Goal: Transaction & Acquisition: Purchase product/service

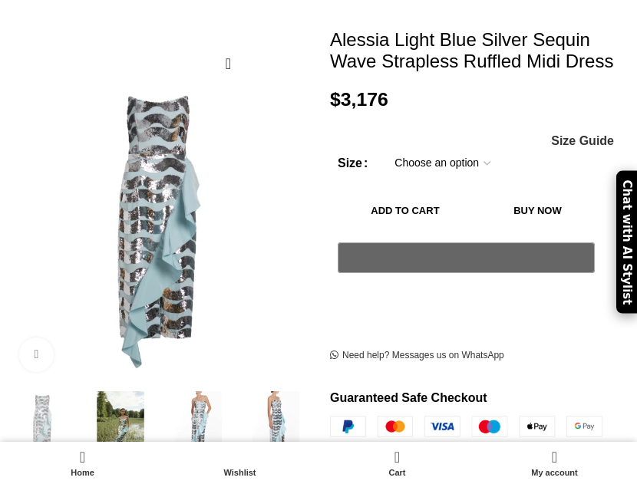
scroll to position [303, 0]
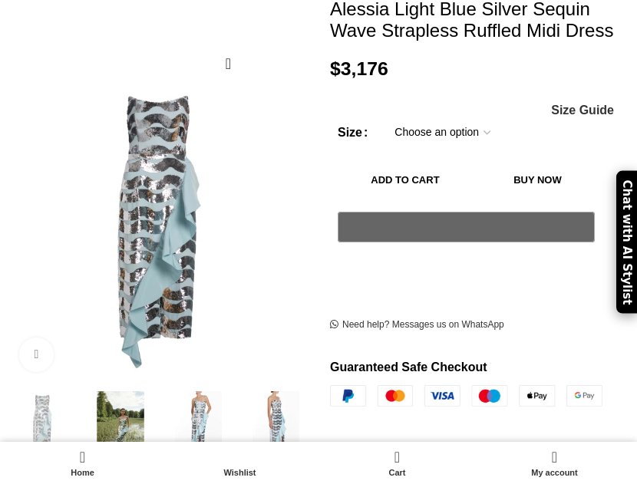
click at [114, 411] on img at bounding box center [120, 427] width 70 height 70
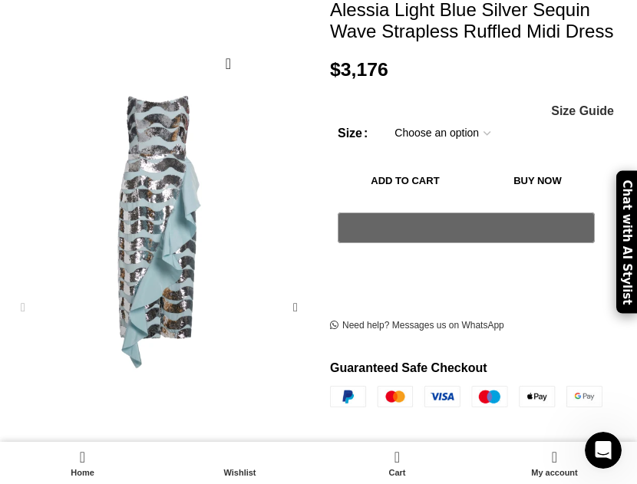
scroll to position [0, 346]
click at [293, 306] on div "Next slide" at bounding box center [295, 308] width 31 height 31
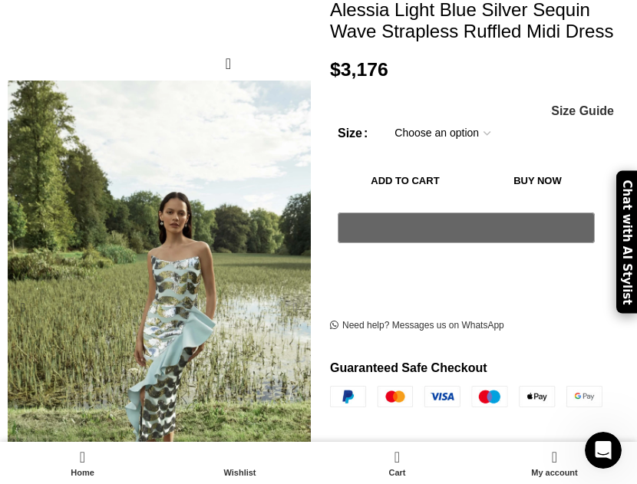
click at [293, 306] on div "Next slide" at bounding box center [295, 308] width 31 height 31
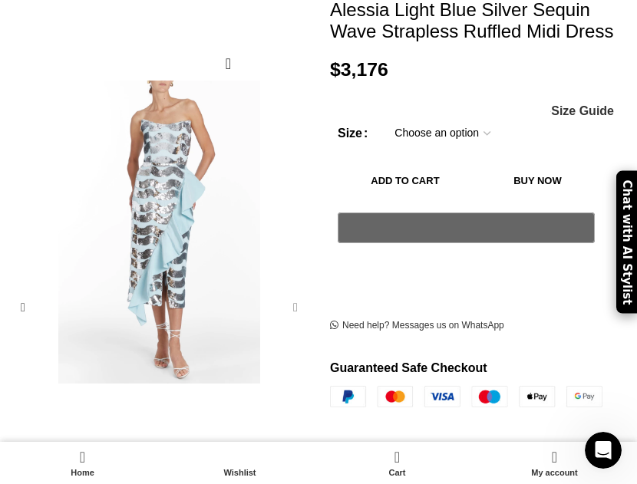
click at [294, 306] on div "Next slide" at bounding box center [295, 308] width 31 height 31
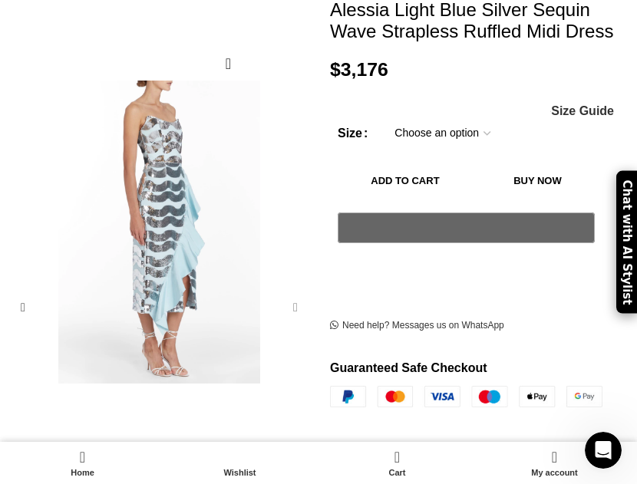
click at [294, 306] on div "Next slide" at bounding box center [295, 308] width 31 height 31
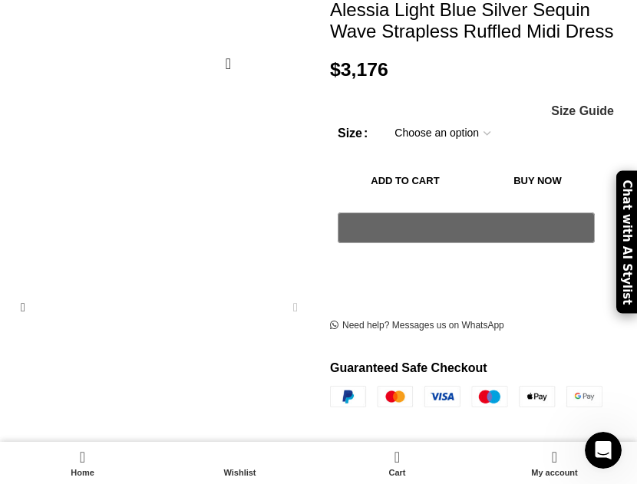
click at [294, 306] on div "Next slide" at bounding box center [295, 308] width 31 height 31
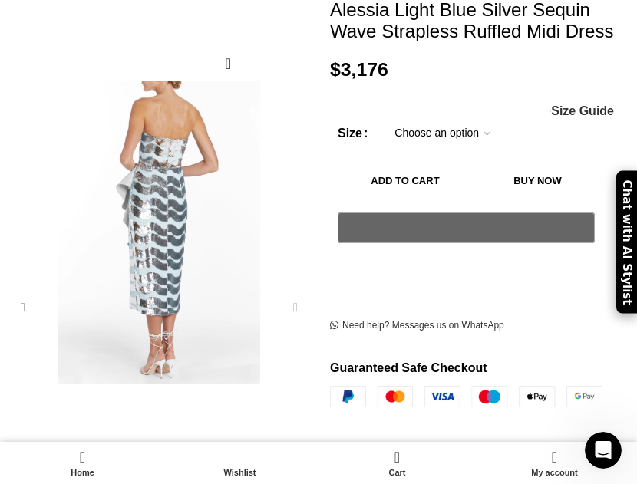
click at [19, 309] on div "Previous slide" at bounding box center [23, 308] width 31 height 31
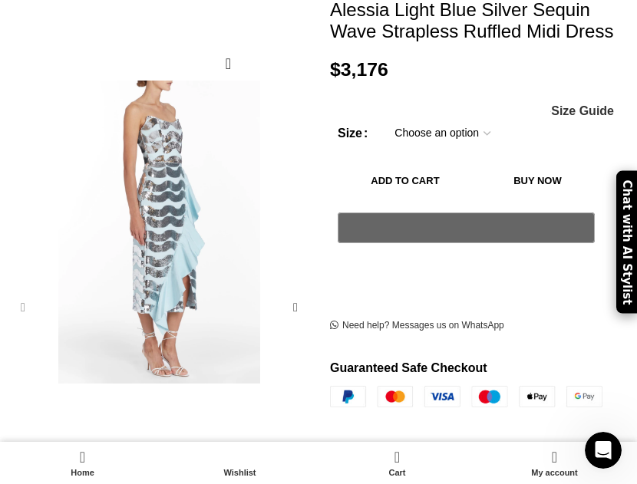
click at [19, 309] on div "Previous slide" at bounding box center [23, 308] width 31 height 31
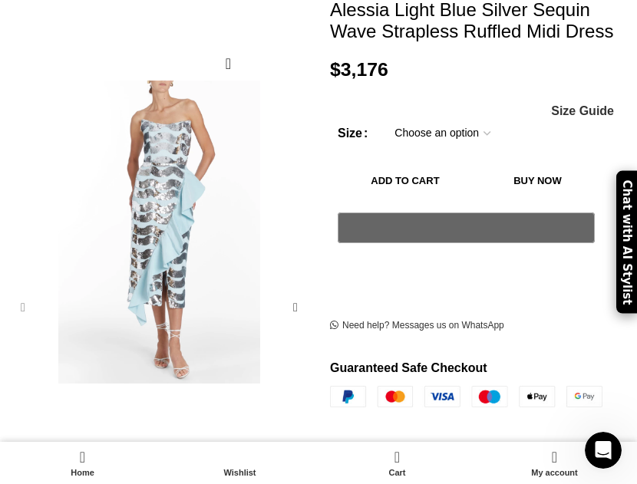
click at [19, 308] on div "Previous slide" at bounding box center [23, 308] width 31 height 31
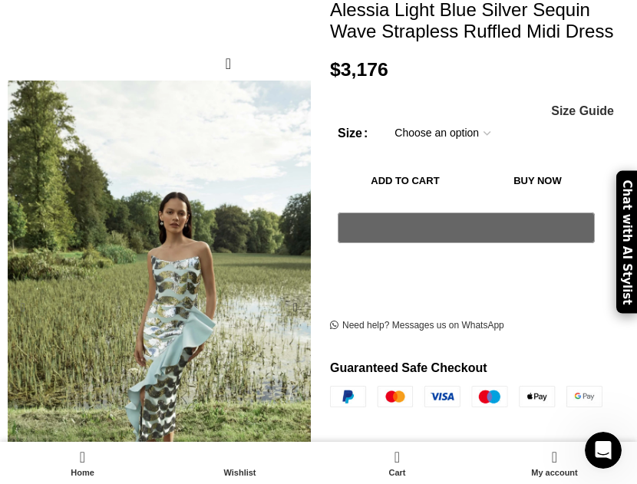
click at [19, 307] on div "Previous slide" at bounding box center [23, 308] width 31 height 31
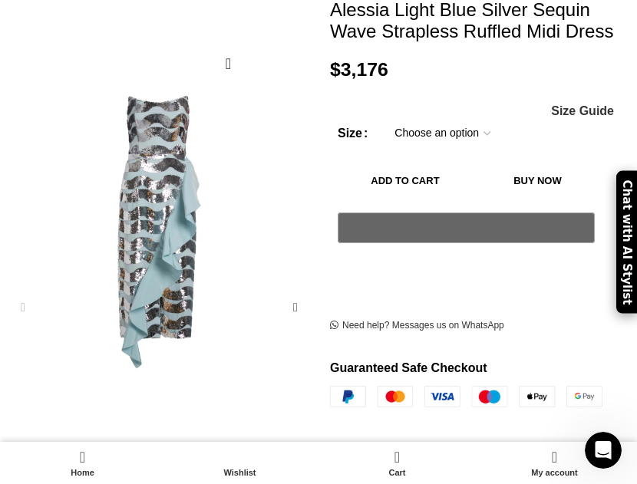
click at [19, 307] on div "Previous slide" at bounding box center [23, 308] width 31 height 31
click at [582, 55] on div "Alessia Light Blue Silver Sequin Wave Strapless Ruffled Midi Dress $ 3,176 Wome…" at bounding box center [478, 401] width 296 height 958
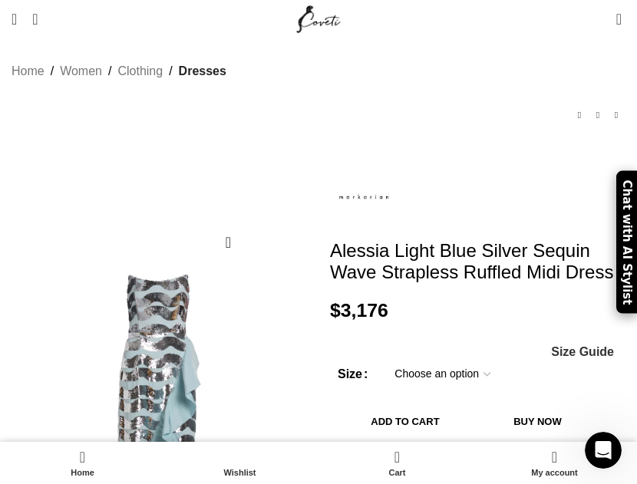
scroll to position [0, 691]
click at [582, 55] on div "No Hidden Fees. No Customs Hassle. You Shop. We Pay the Customs. Home Women Clo…" at bounding box center [319, 78] width 614 height 140
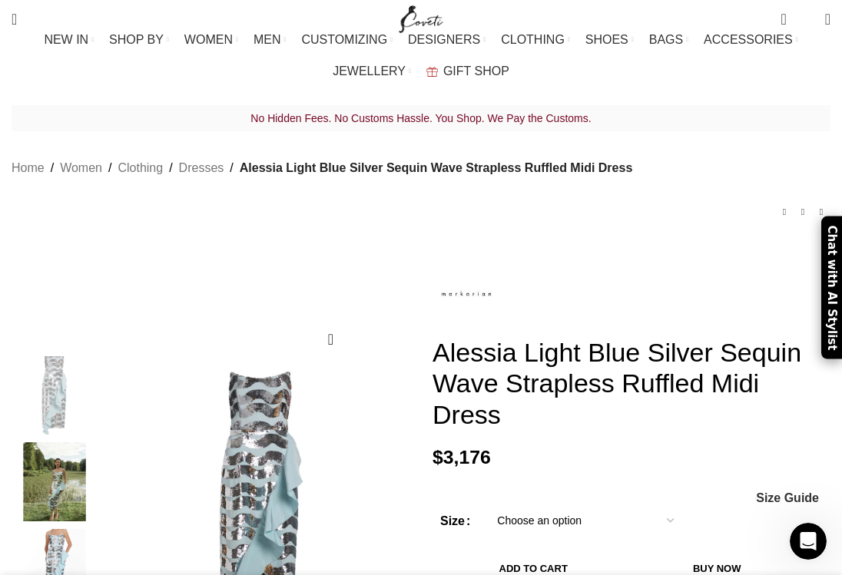
scroll to position [0, 1100]
